Goal: Entertainment & Leisure: Consume media (video, audio)

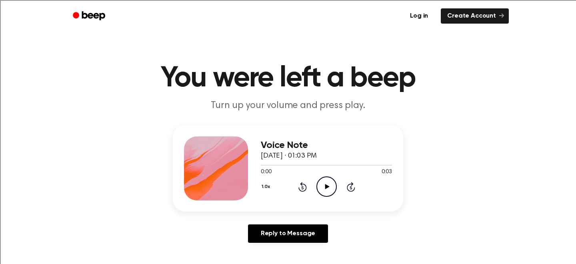
click at [327, 185] on icon at bounding box center [327, 186] width 4 height 5
click at [329, 186] on icon "Play Audio" at bounding box center [326, 186] width 20 height 20
click at [321, 187] on icon "Play Audio" at bounding box center [326, 186] width 20 height 20
click at [325, 188] on icon at bounding box center [327, 186] width 4 height 5
click at [327, 184] on icon "Play Audio" at bounding box center [326, 186] width 20 height 20
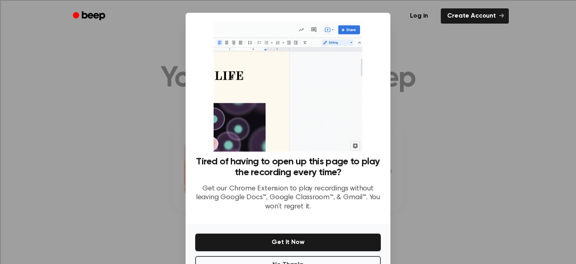
scroll to position [27, 0]
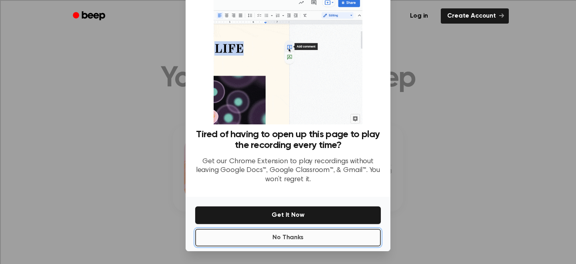
click at [290, 238] on button "No Thanks" at bounding box center [287, 238] width 185 height 18
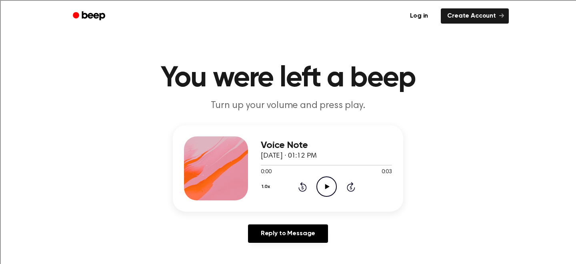
click at [326, 190] on icon "Play Audio" at bounding box center [326, 186] width 20 height 20
